Goal: Register for event/course

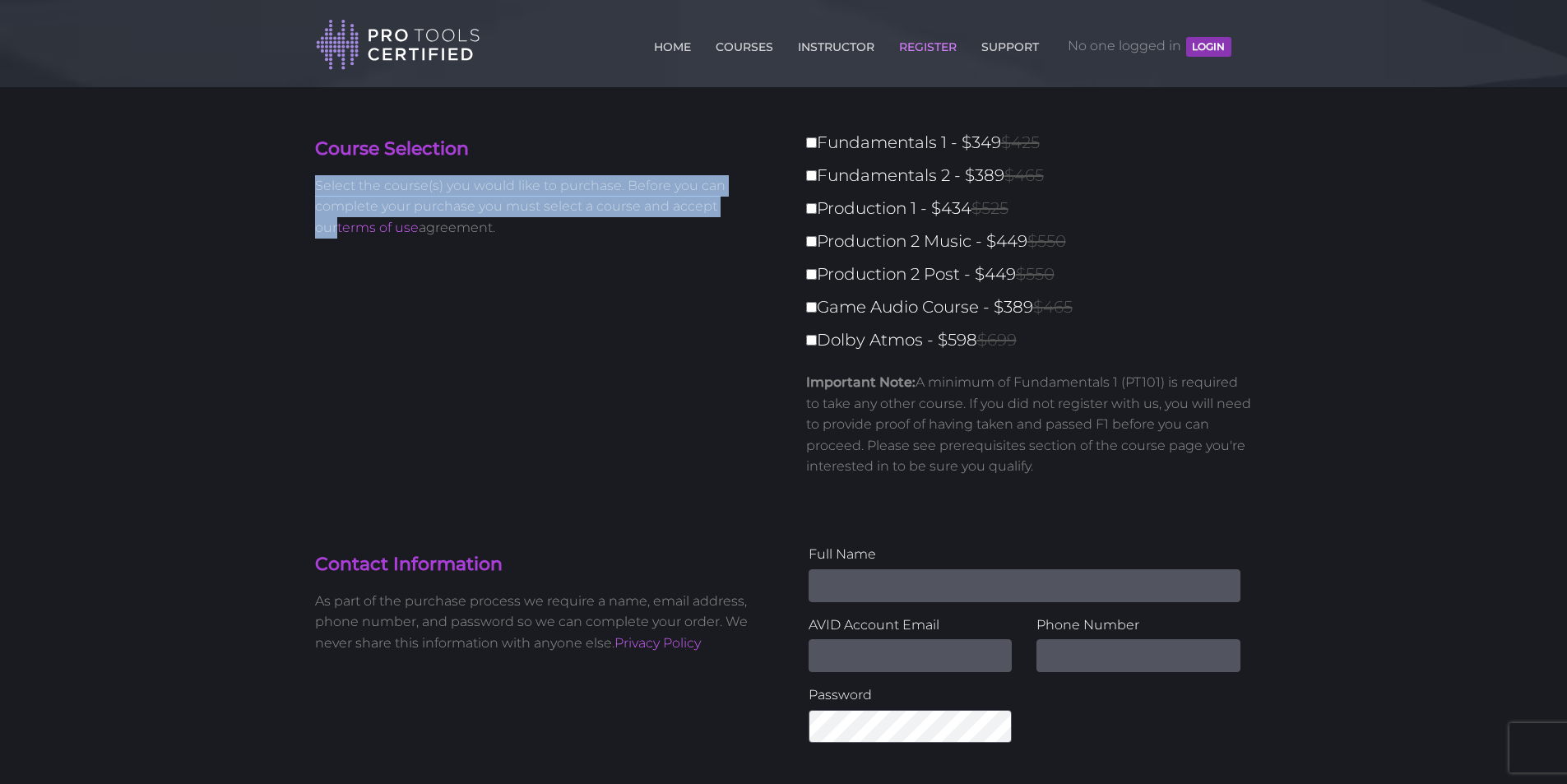
drag, startPoint x: 311, startPoint y: 187, endPoint x: 739, endPoint y: 215, distance: 428.9
click at [739, 215] on div "Course Selection Select the course(s) you would like to purchase. Before you ca…" at bounding box center [542, 189] width 481 height 124
click at [739, 215] on p "Select the course(s) you would like to purchase. Before you can complete your p…" at bounding box center [543, 207] width 457 height 63
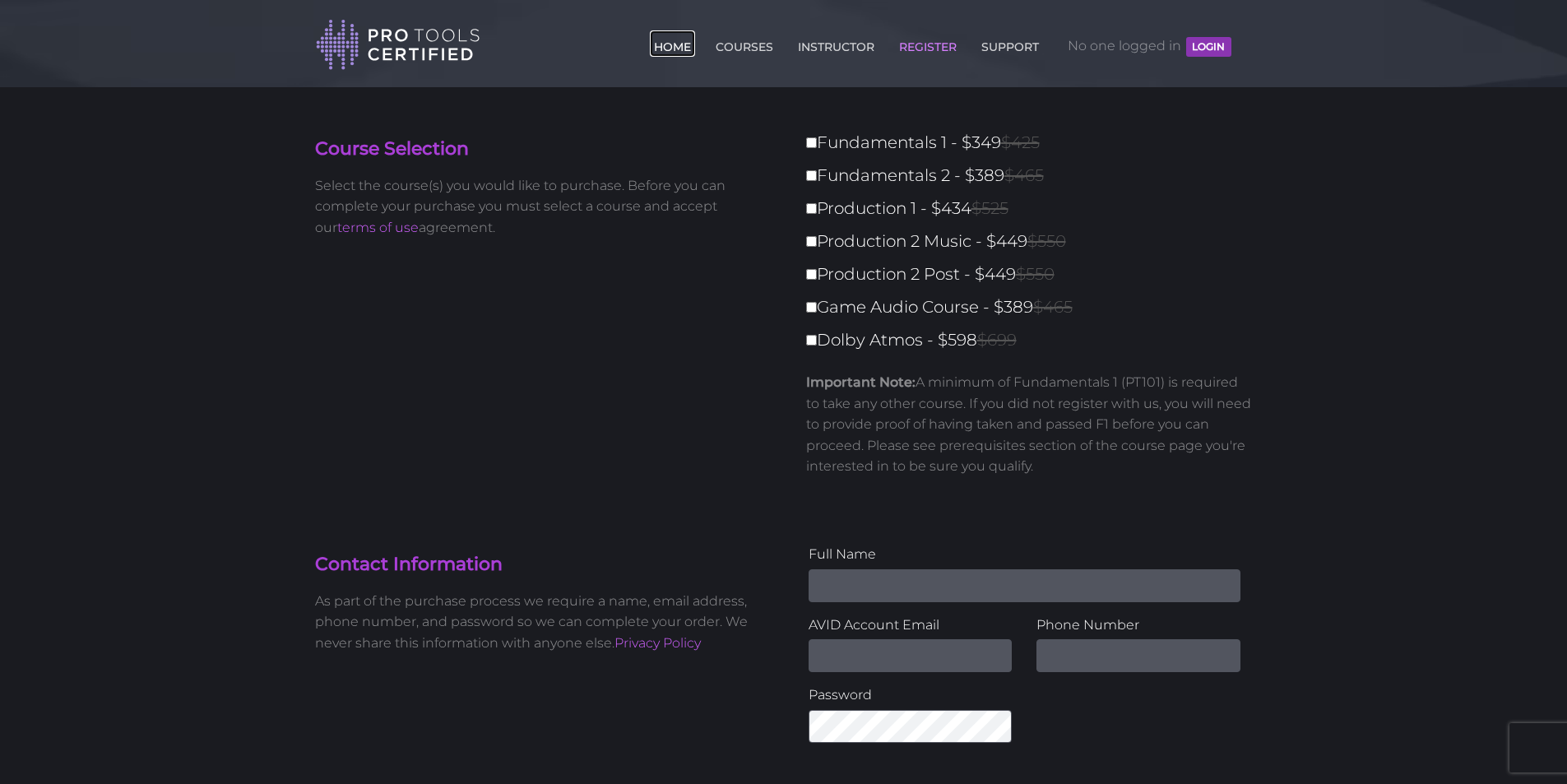
click at [653, 42] on link "HOME" at bounding box center [673, 44] width 46 height 26
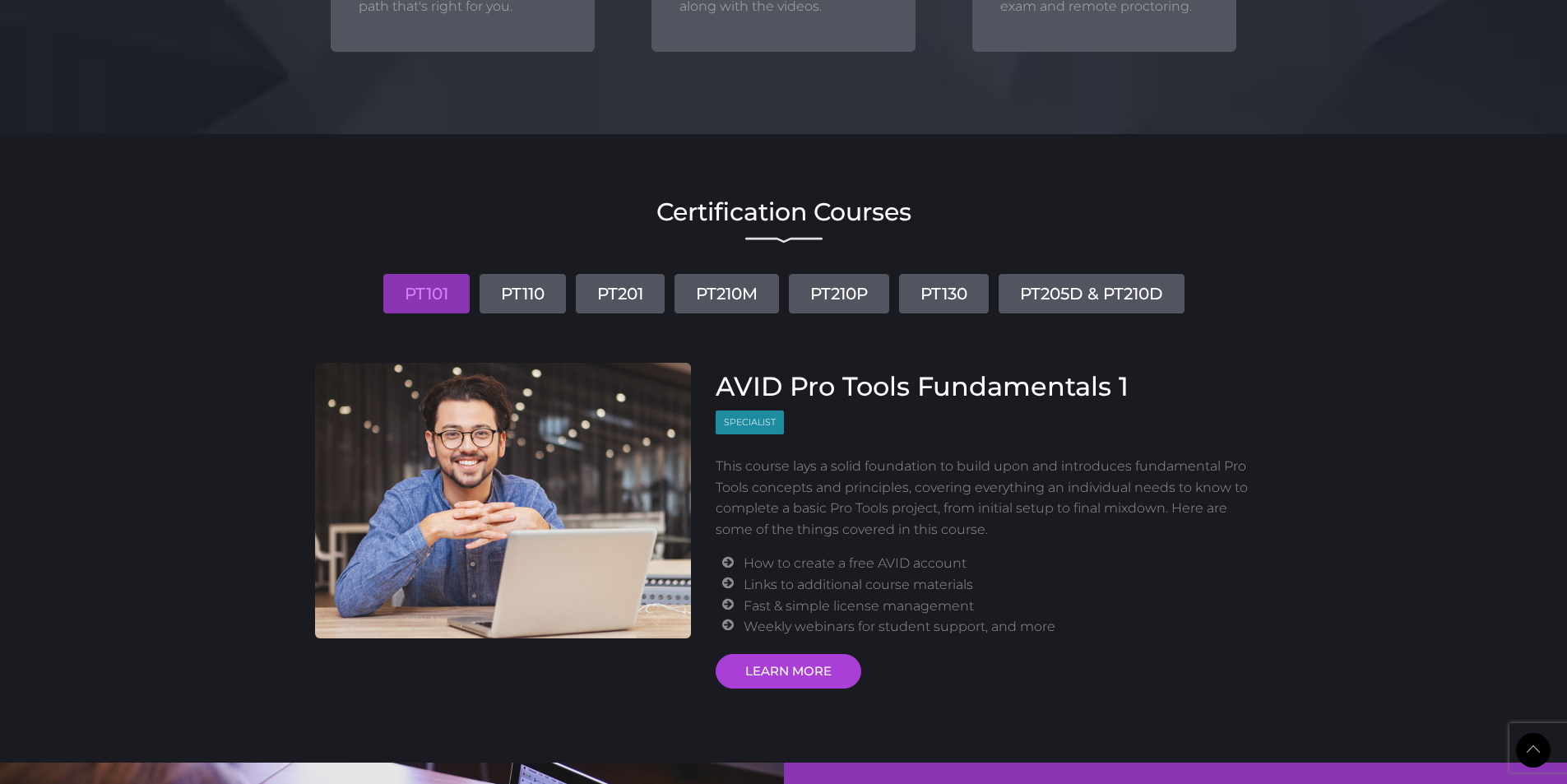
scroll to position [1809, 0]
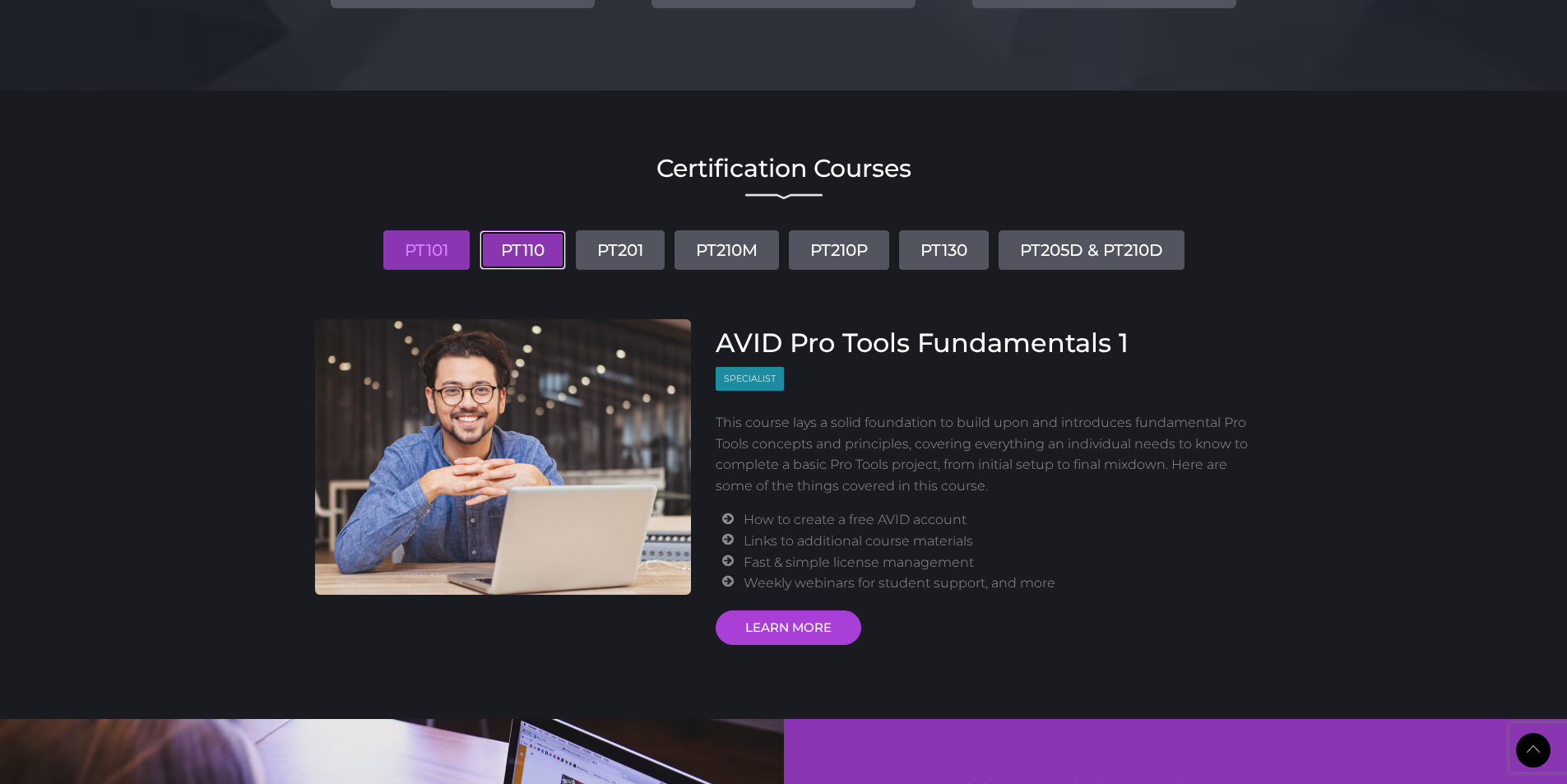
click at [534, 253] on link "PT110" at bounding box center [522, 250] width 87 height 39
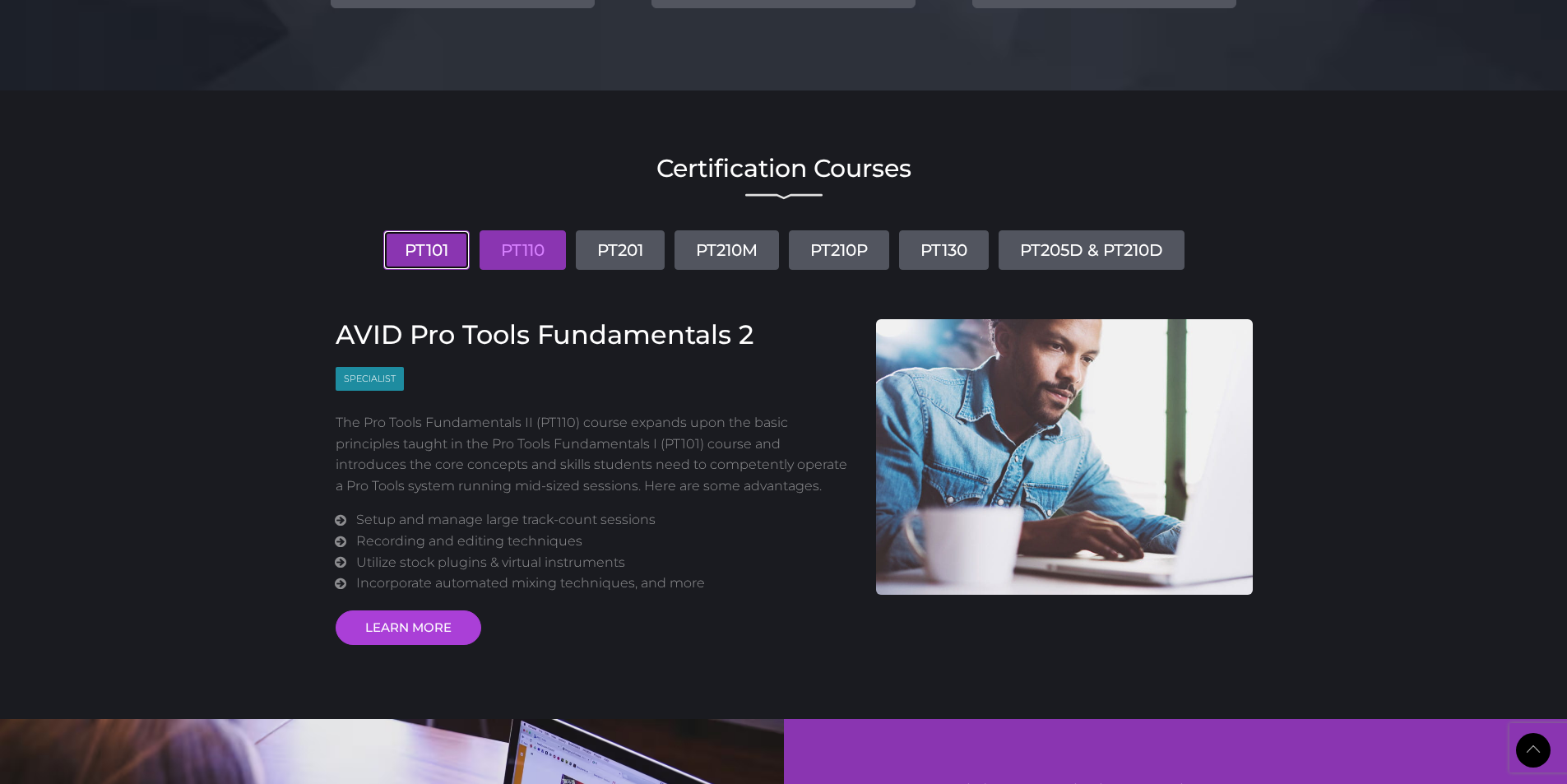
click at [430, 254] on link "PT101" at bounding box center [426, 250] width 87 height 39
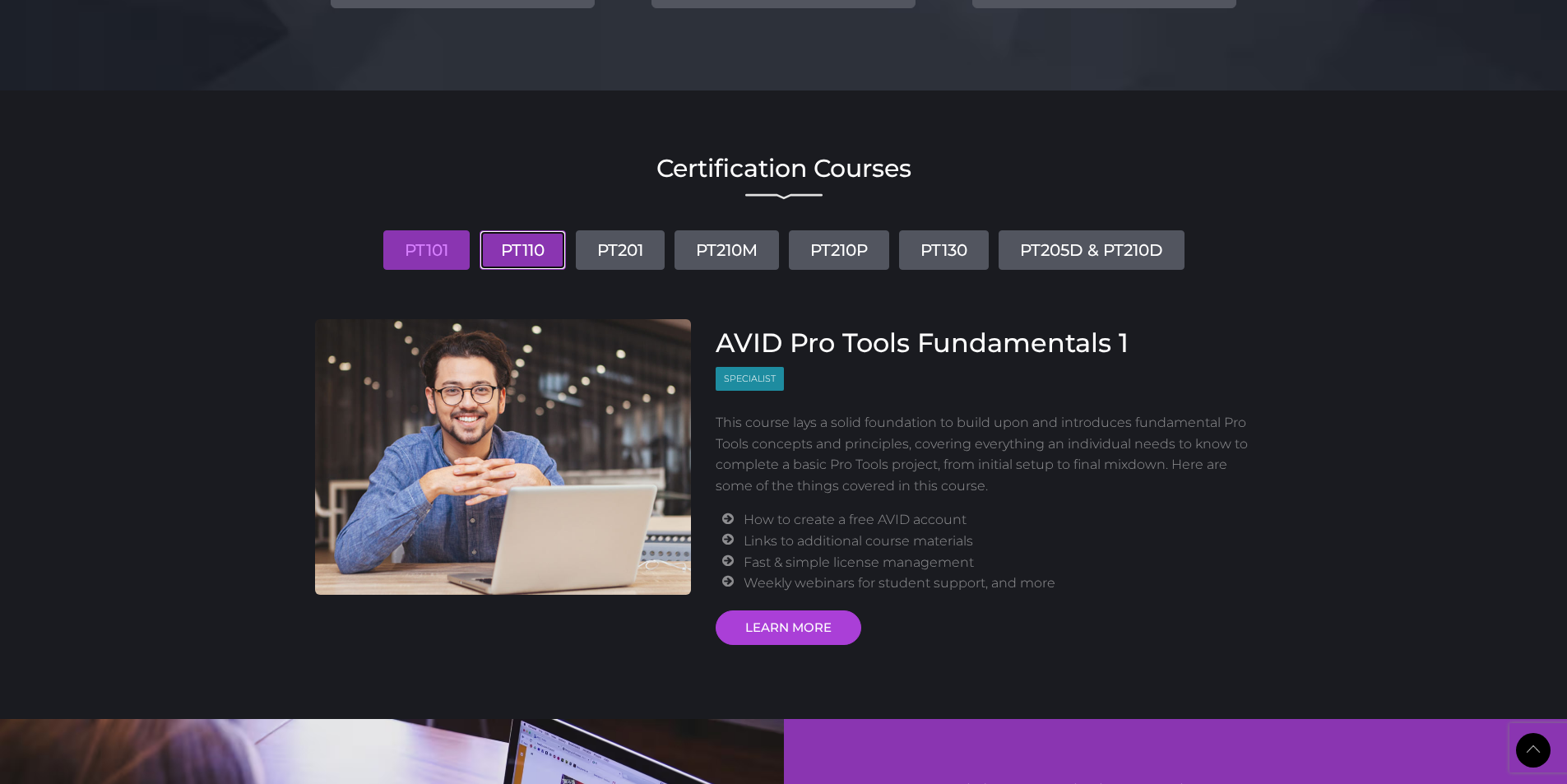
click at [505, 255] on link "PT110" at bounding box center [522, 250] width 87 height 39
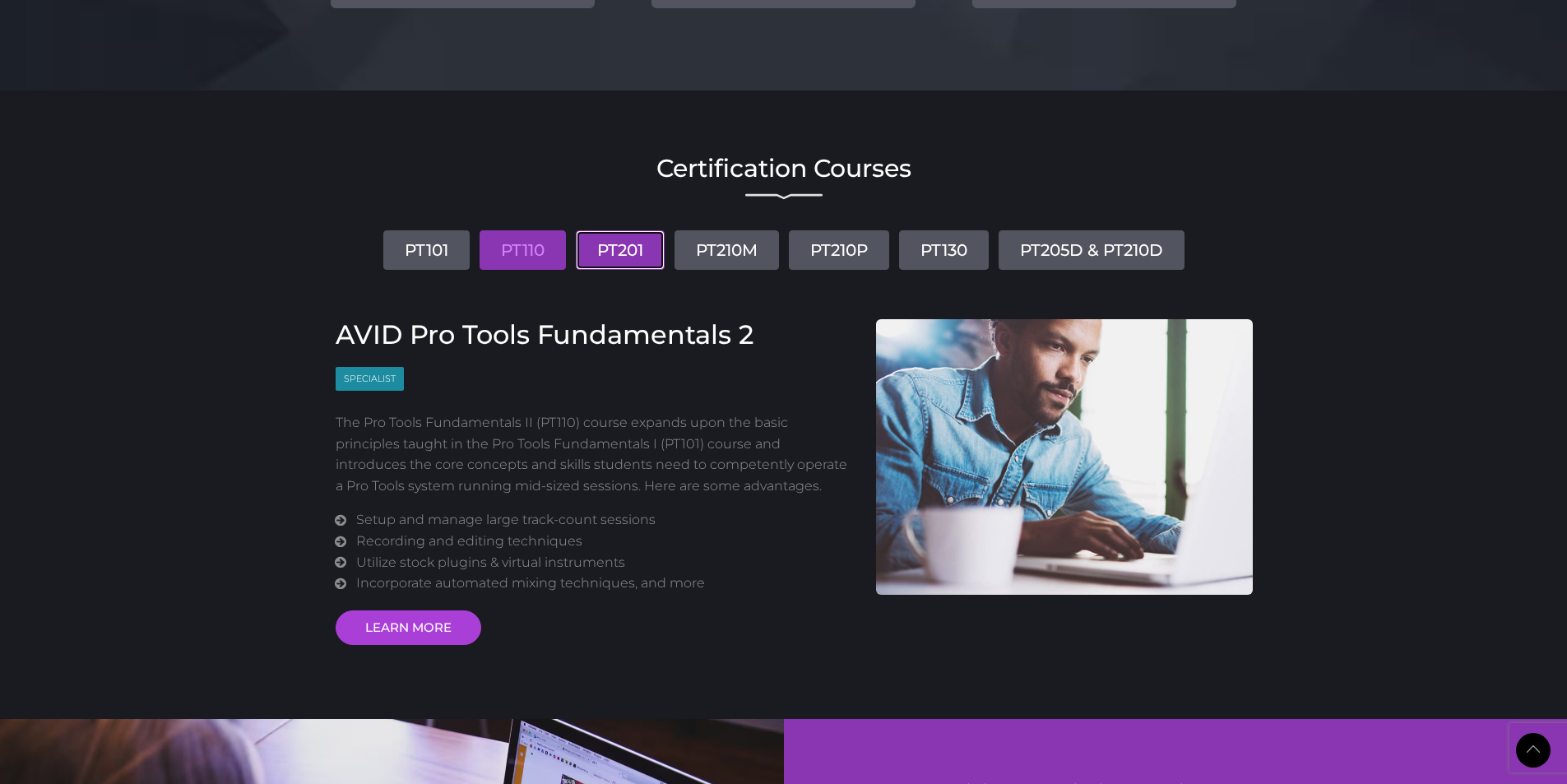
click at [633, 254] on link "PT201" at bounding box center [620, 250] width 89 height 39
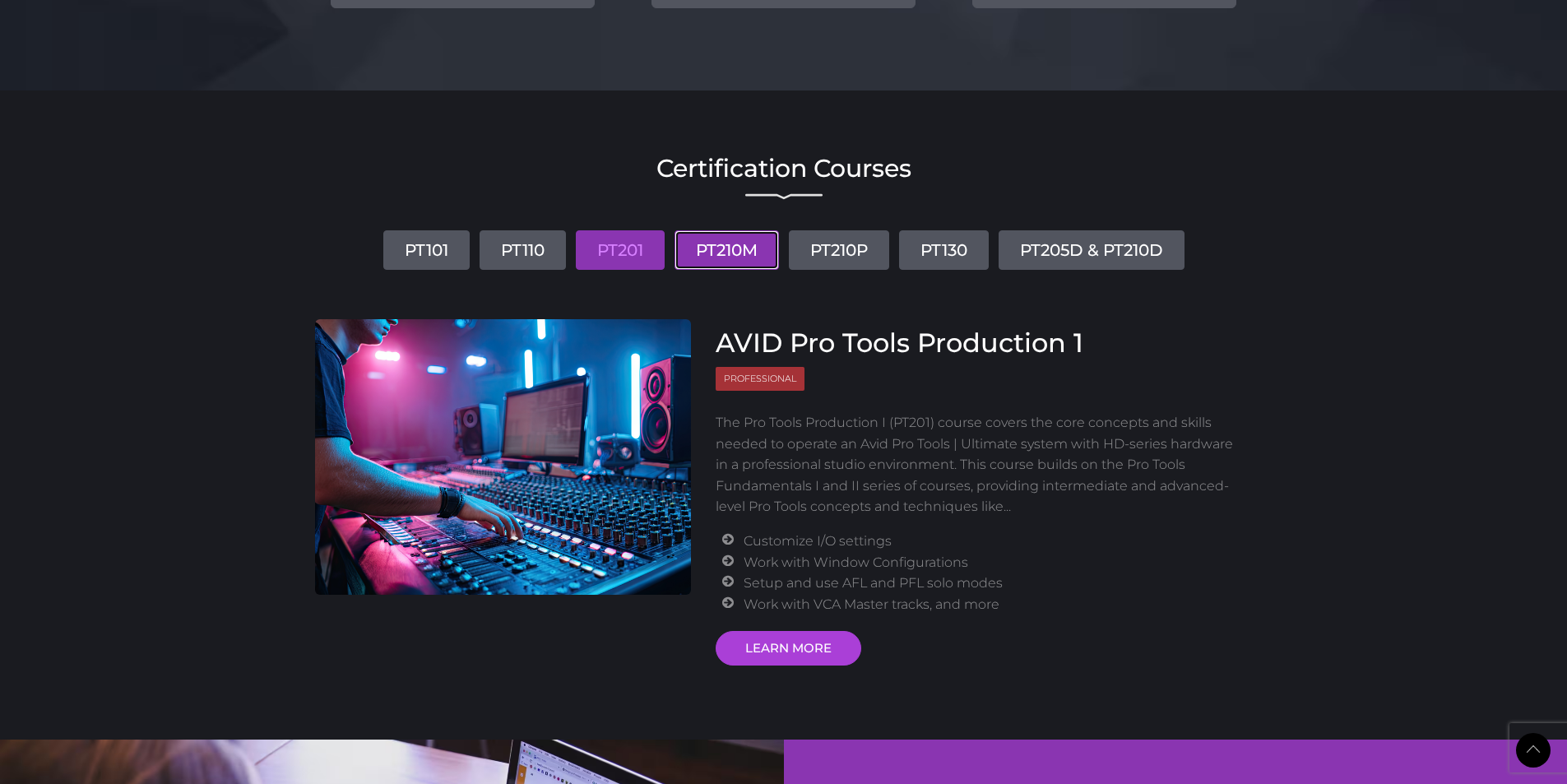
click at [705, 255] on link "PT210M" at bounding box center [727, 250] width 104 height 39
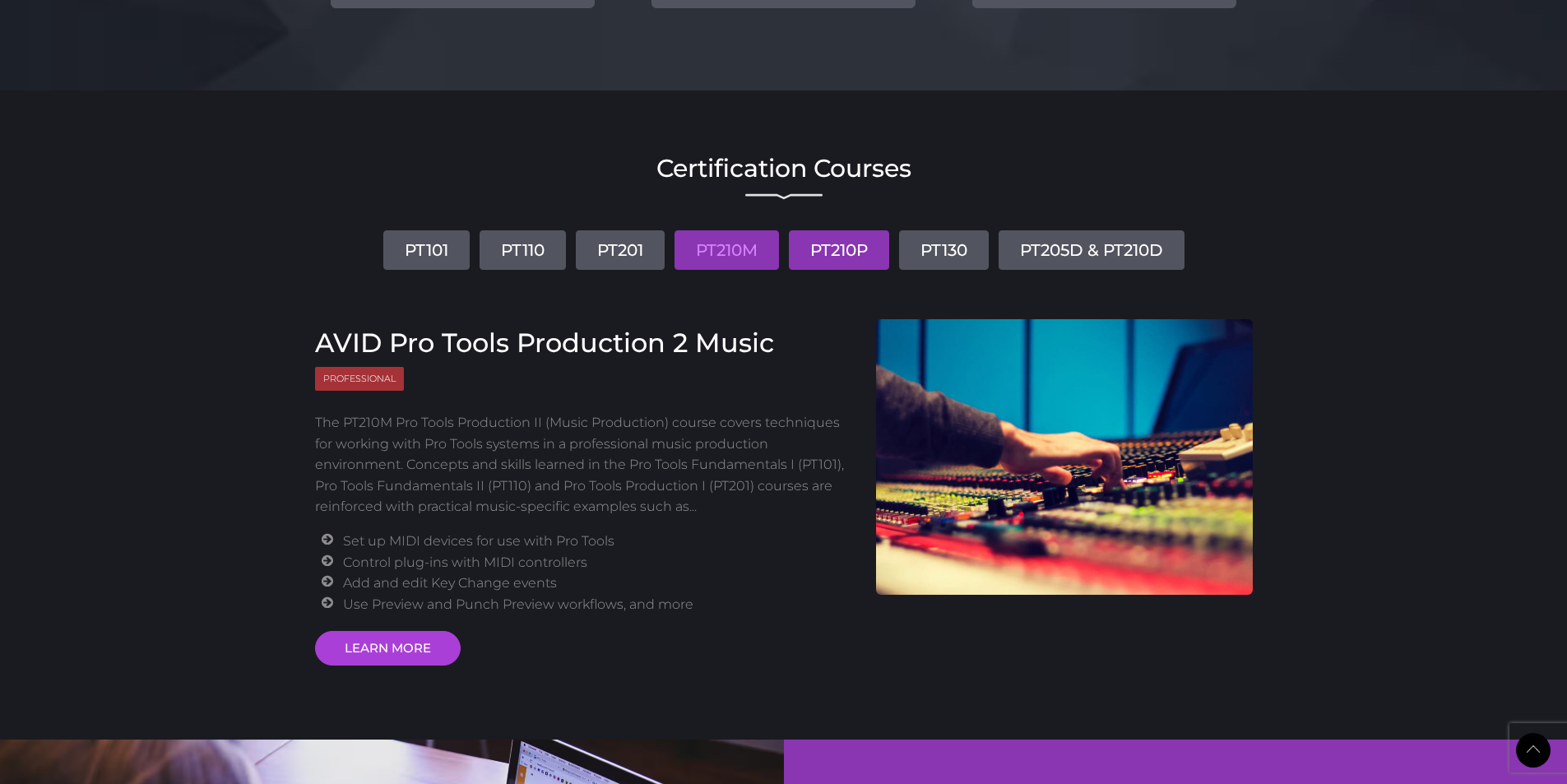
click at [827, 250] on link "PT210P" at bounding box center [839, 250] width 101 height 39
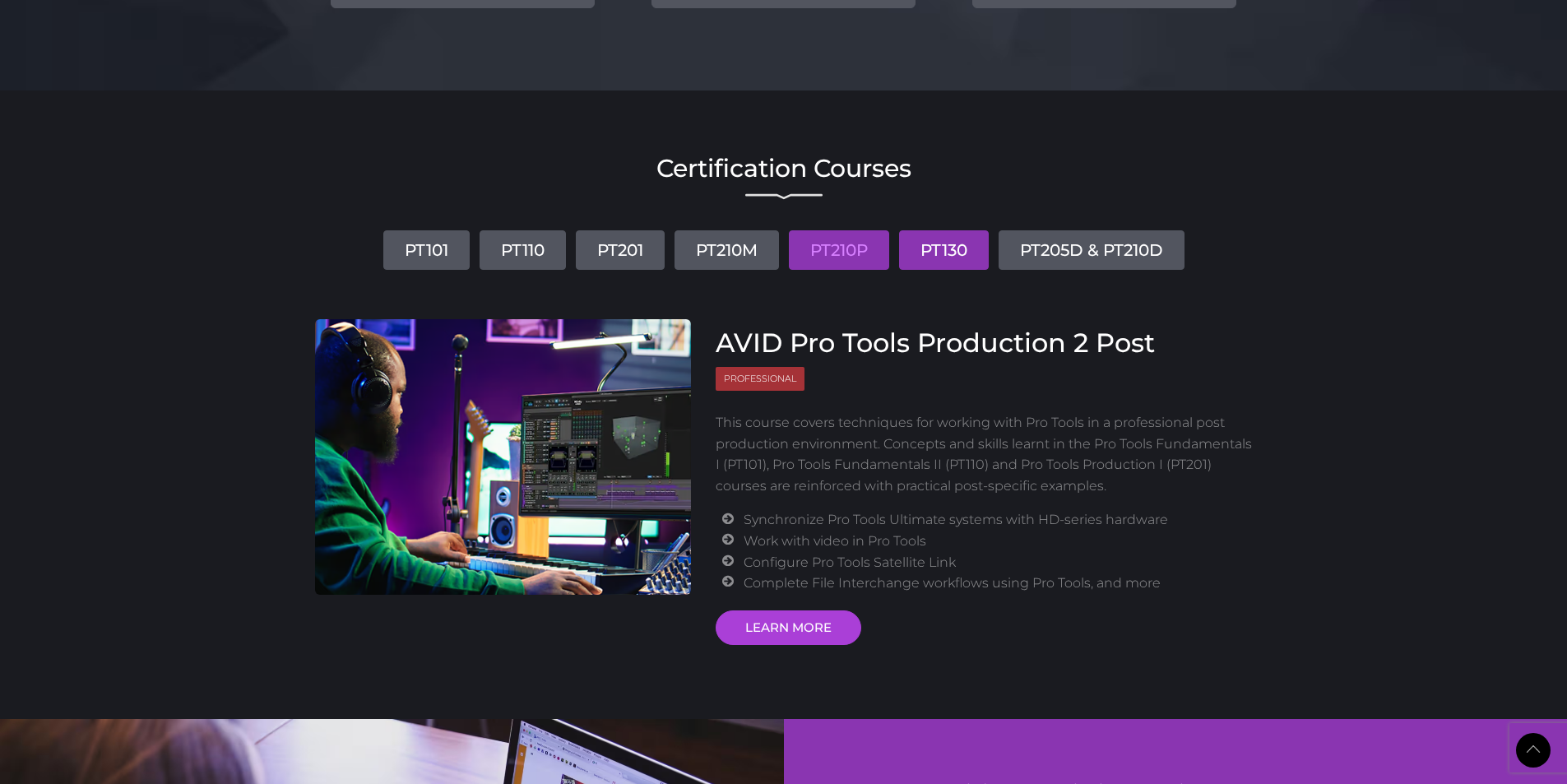
click at [951, 254] on link "PT130" at bounding box center [944, 250] width 89 height 39
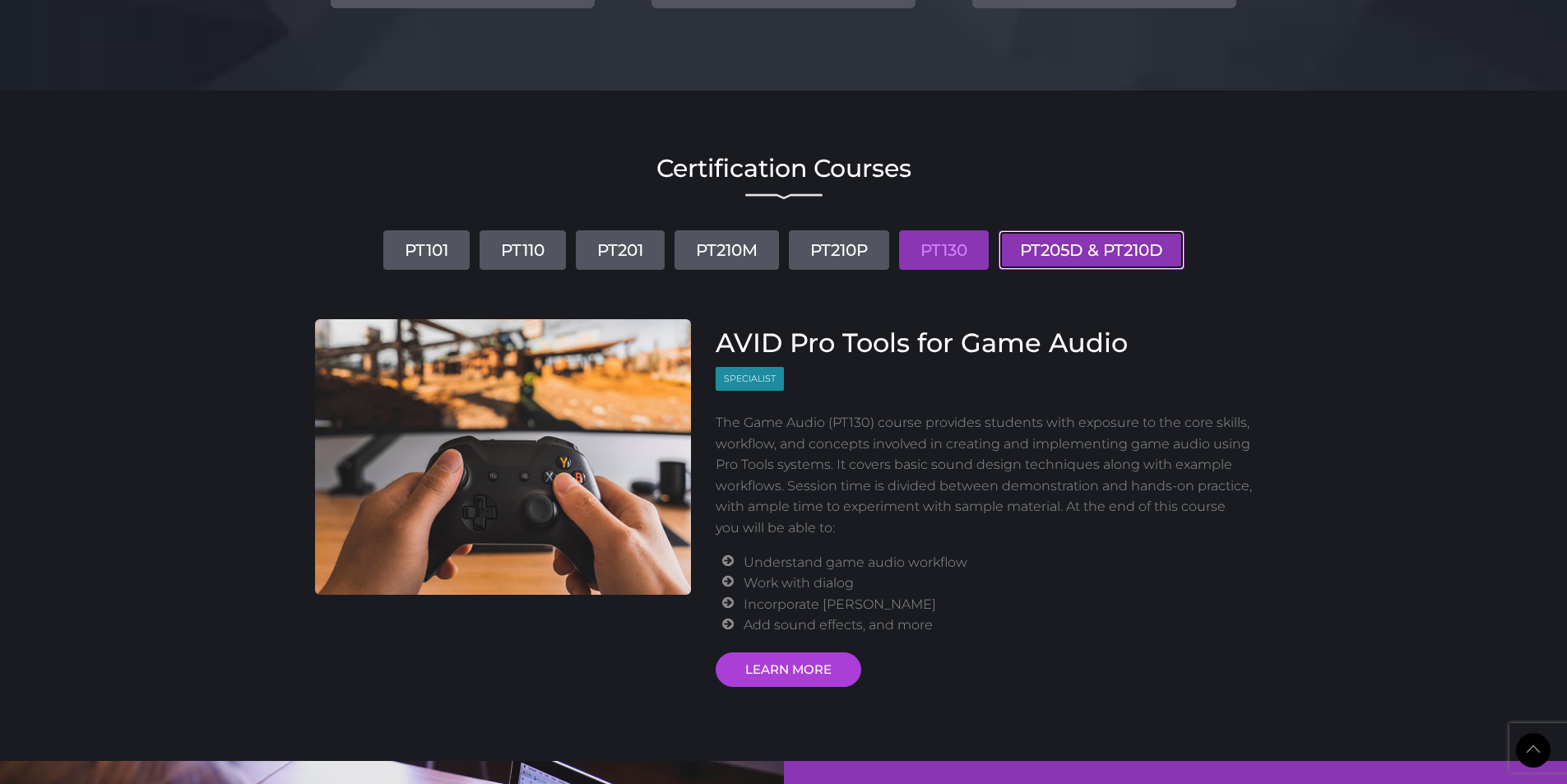
click at [1050, 258] on link "PT205D & PT210D" at bounding box center [1092, 250] width 186 height 39
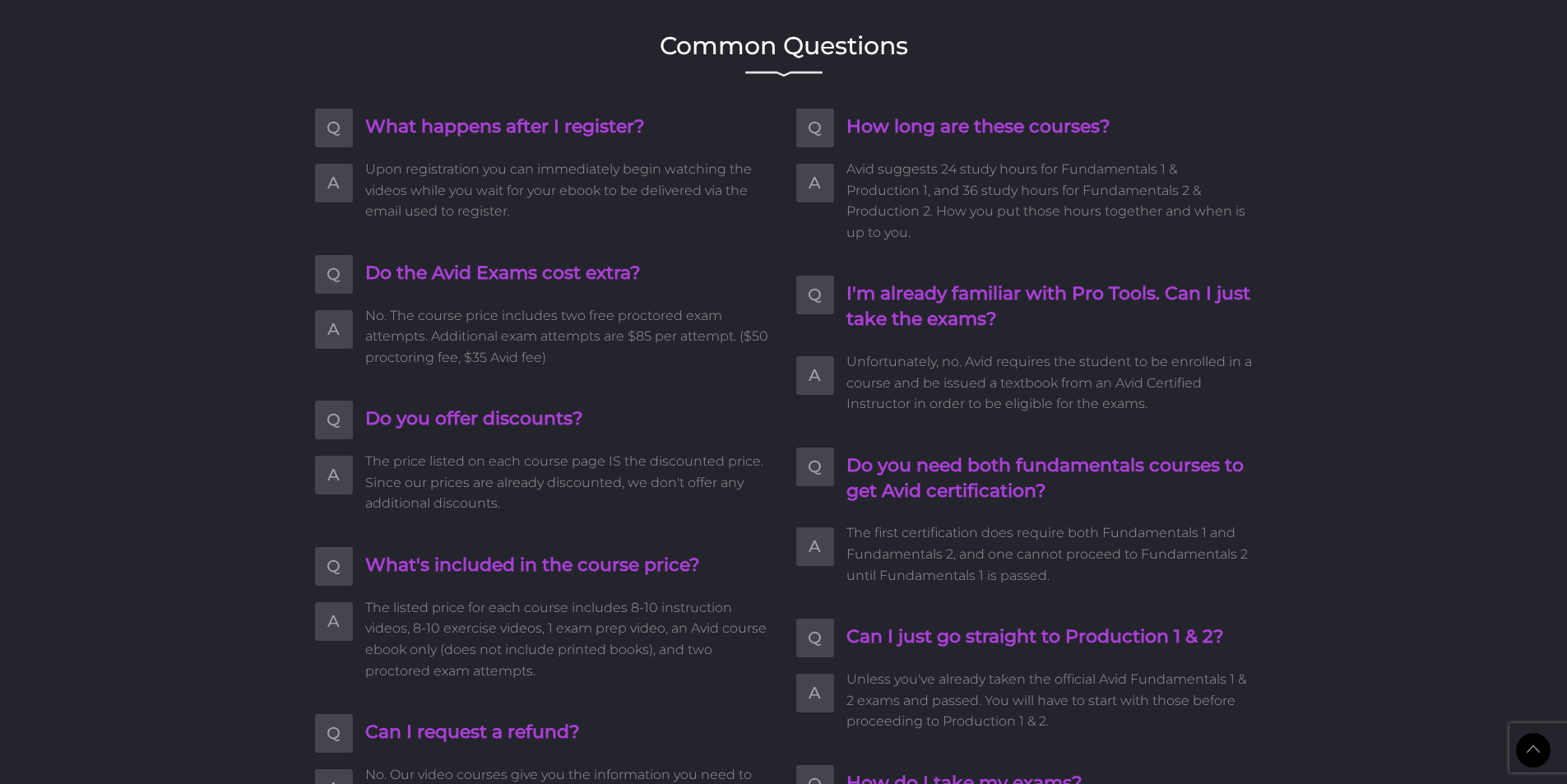
scroll to position [3125, 0]
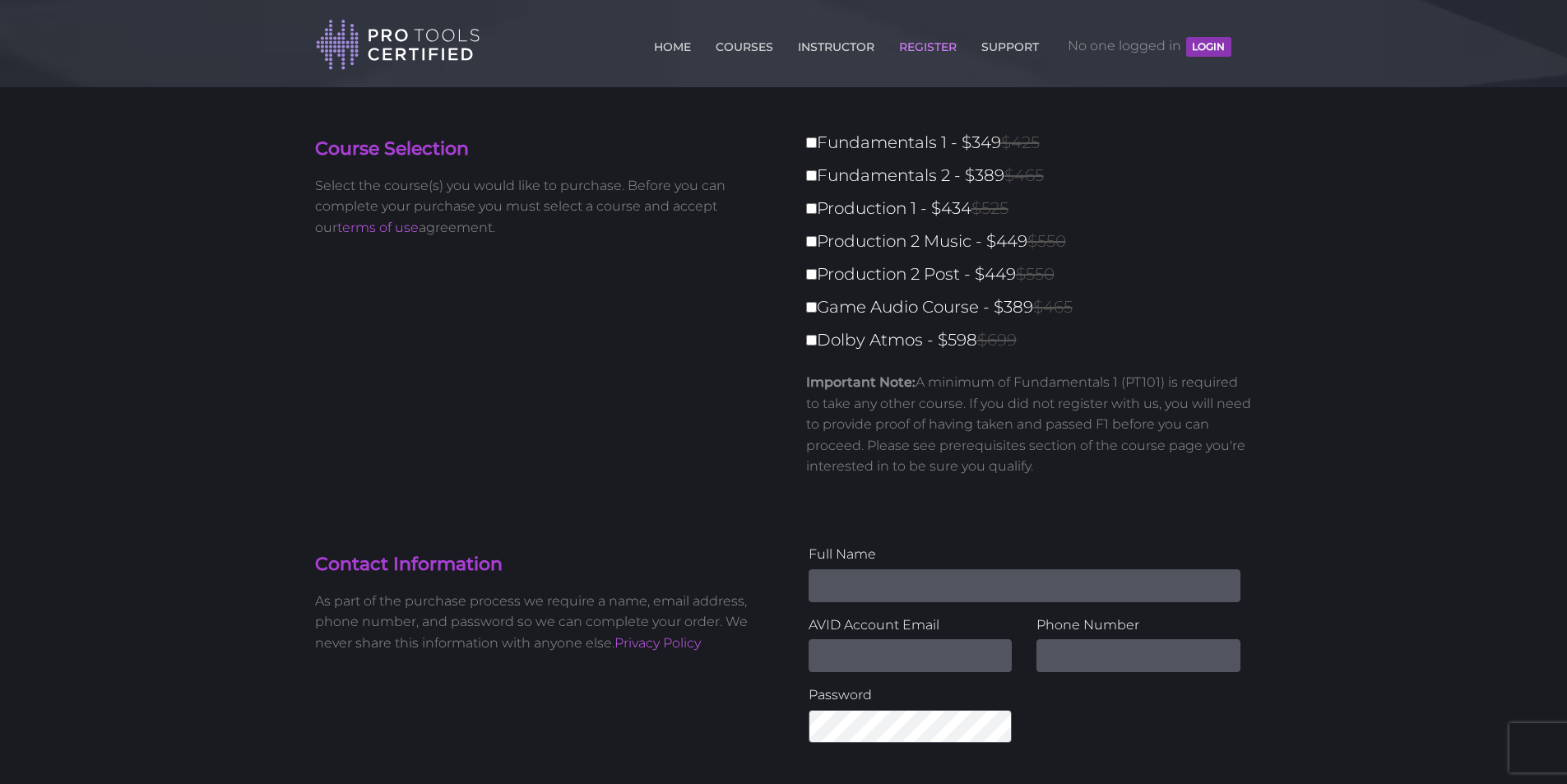
click at [818, 236] on label "Production 2 Music - $449 $550" at bounding box center [1034, 241] width 457 height 29
click at [817, 236] on input "Production 2 Music - $449 $550" at bounding box center [812, 241] width 11 height 11
checkbox input "true"
type input "449"
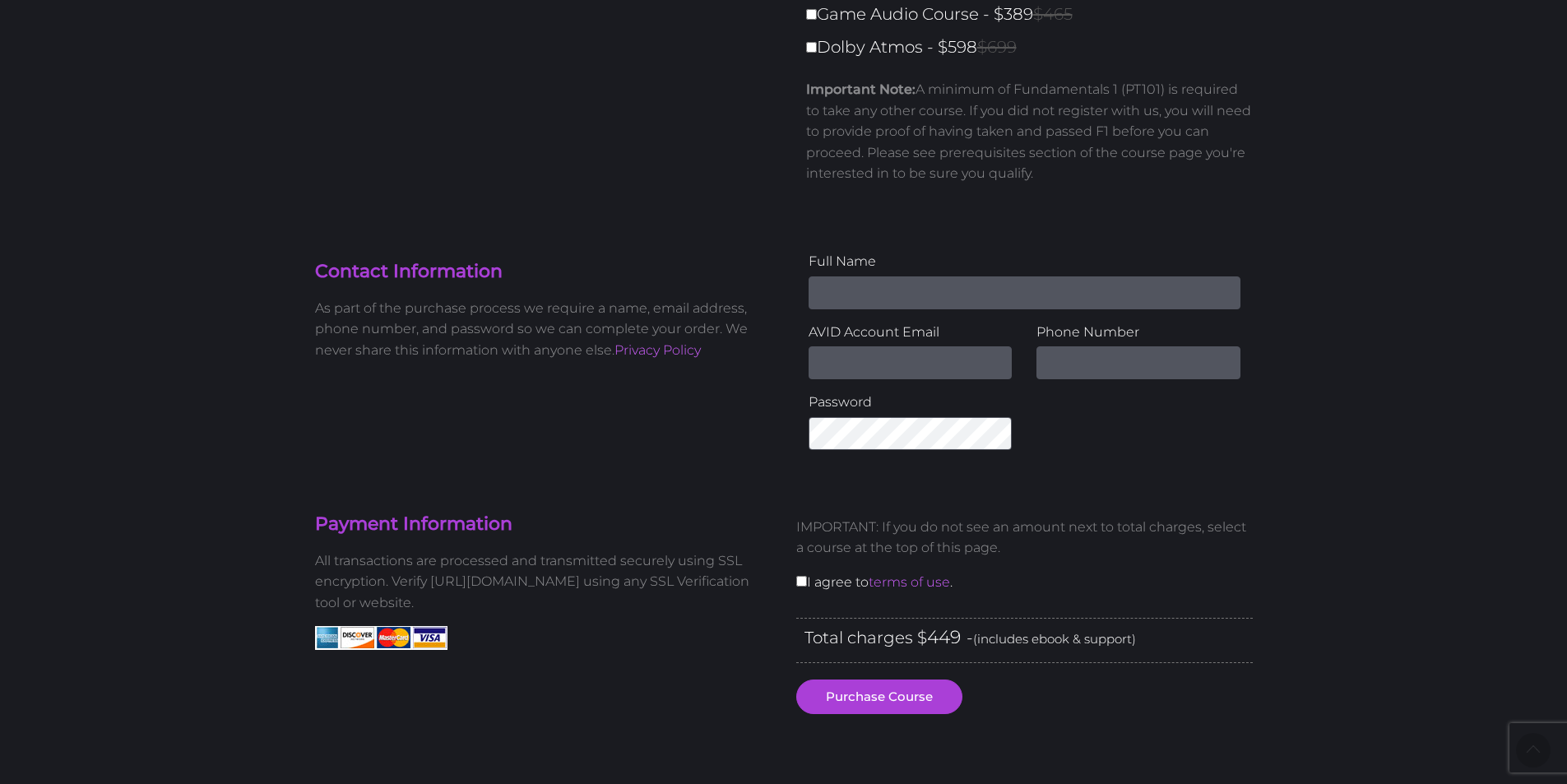
scroll to position [658, 0]
